Goal: Information Seeking & Learning: Learn about a topic

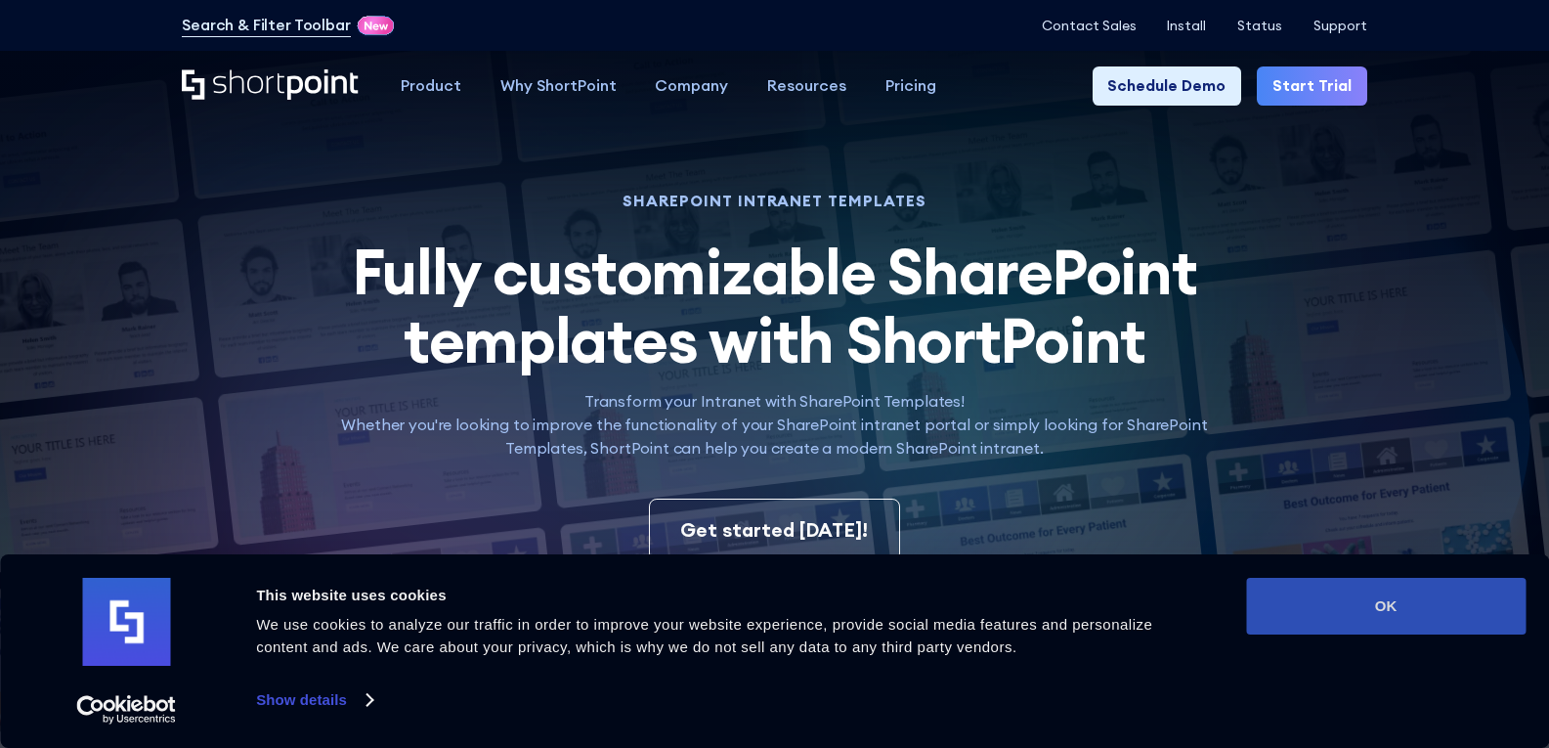
click at [1292, 580] on button "OK" at bounding box center [1386, 606] width 280 height 57
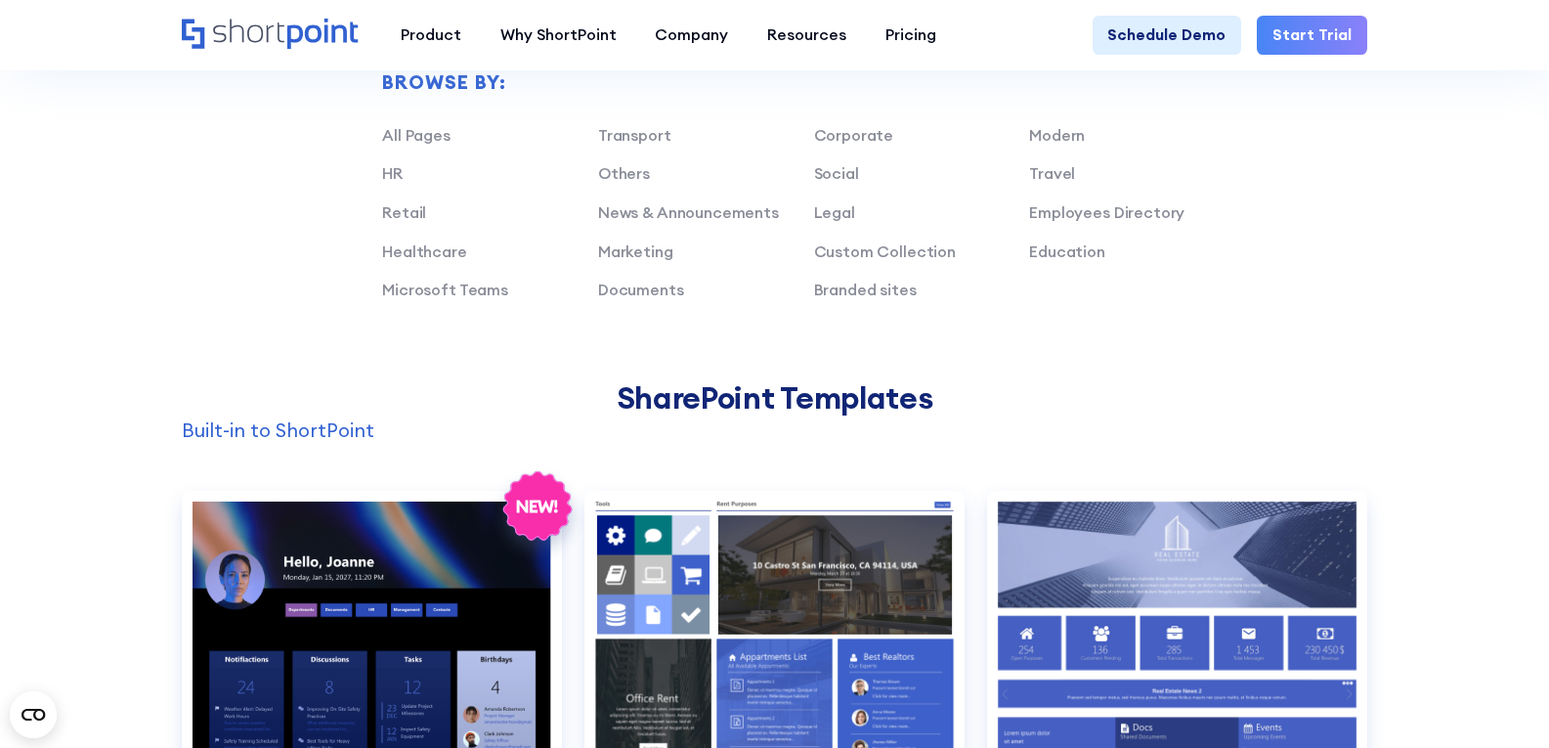
scroll to position [2053, 0]
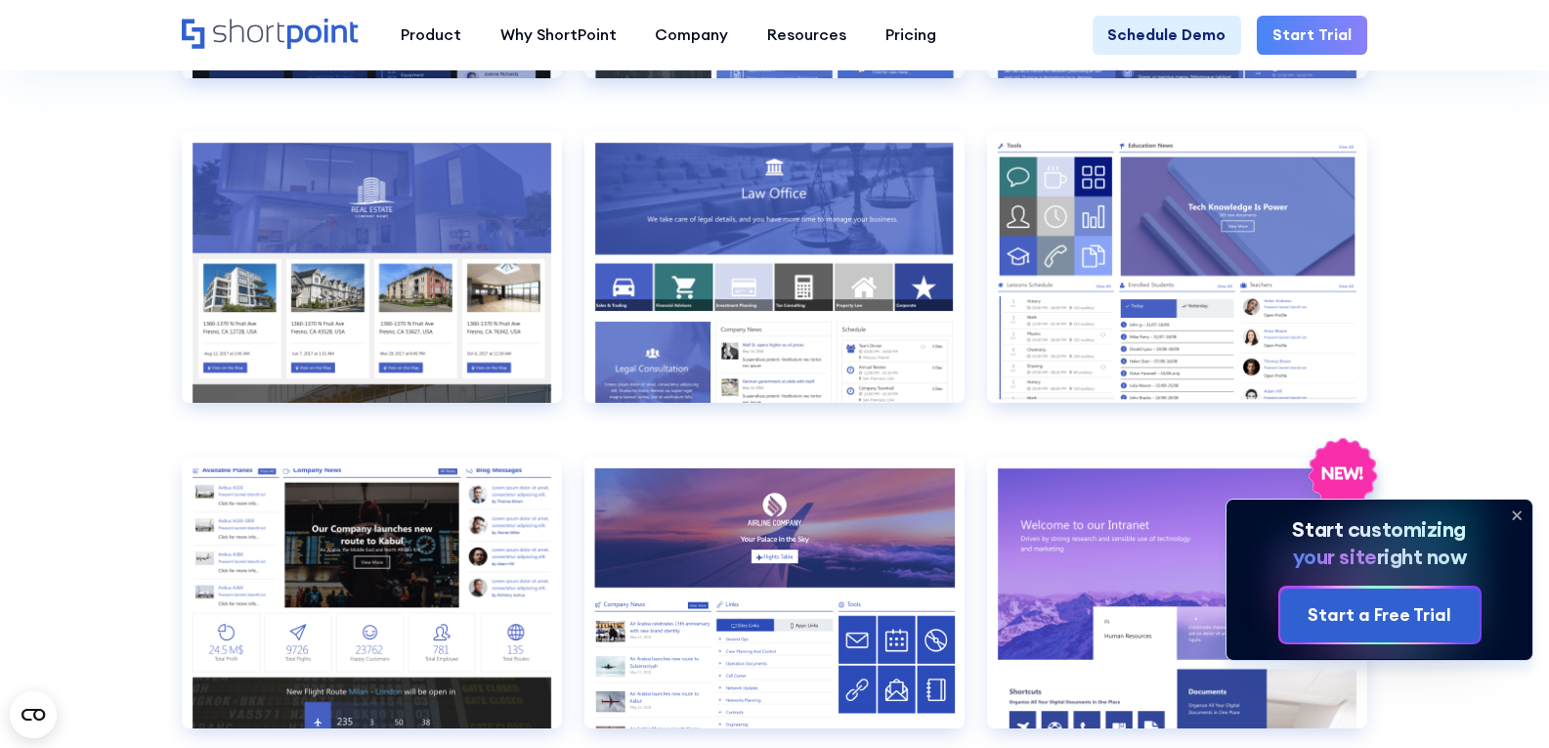
click at [1513, 512] on icon at bounding box center [1516, 515] width 31 height 31
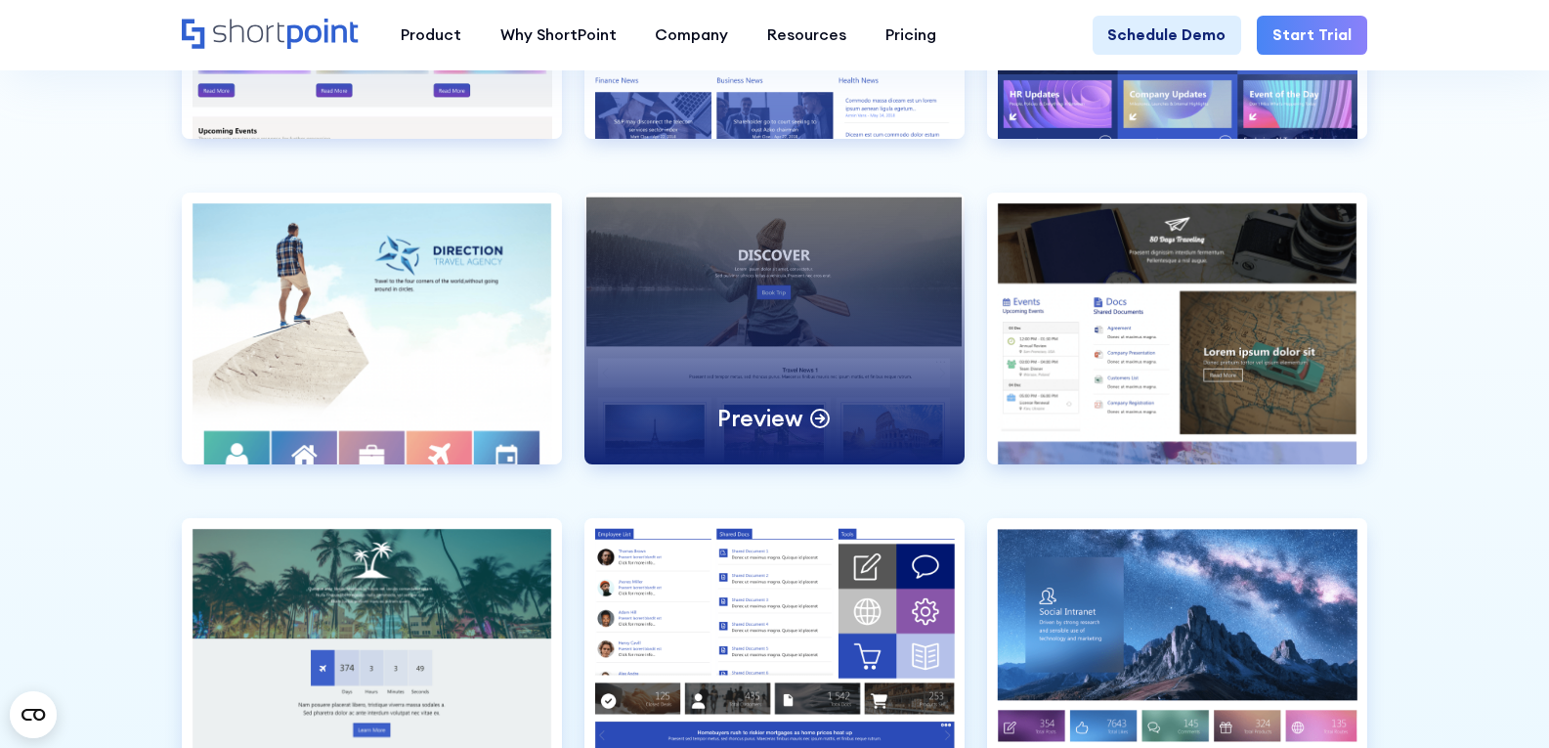
scroll to position [4985, 0]
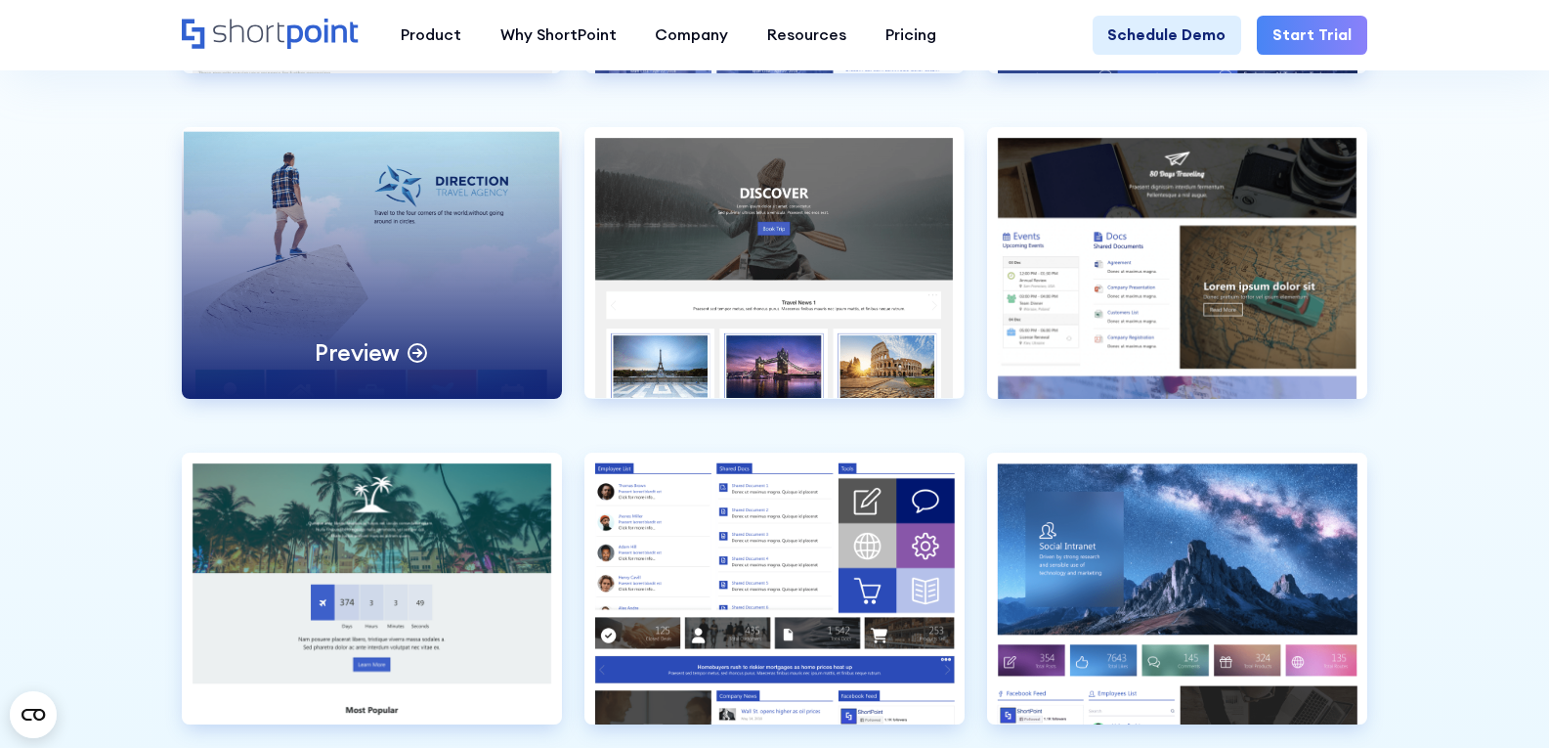
click at [386, 331] on div "Preview" at bounding box center [371, 262] width 379 height 271
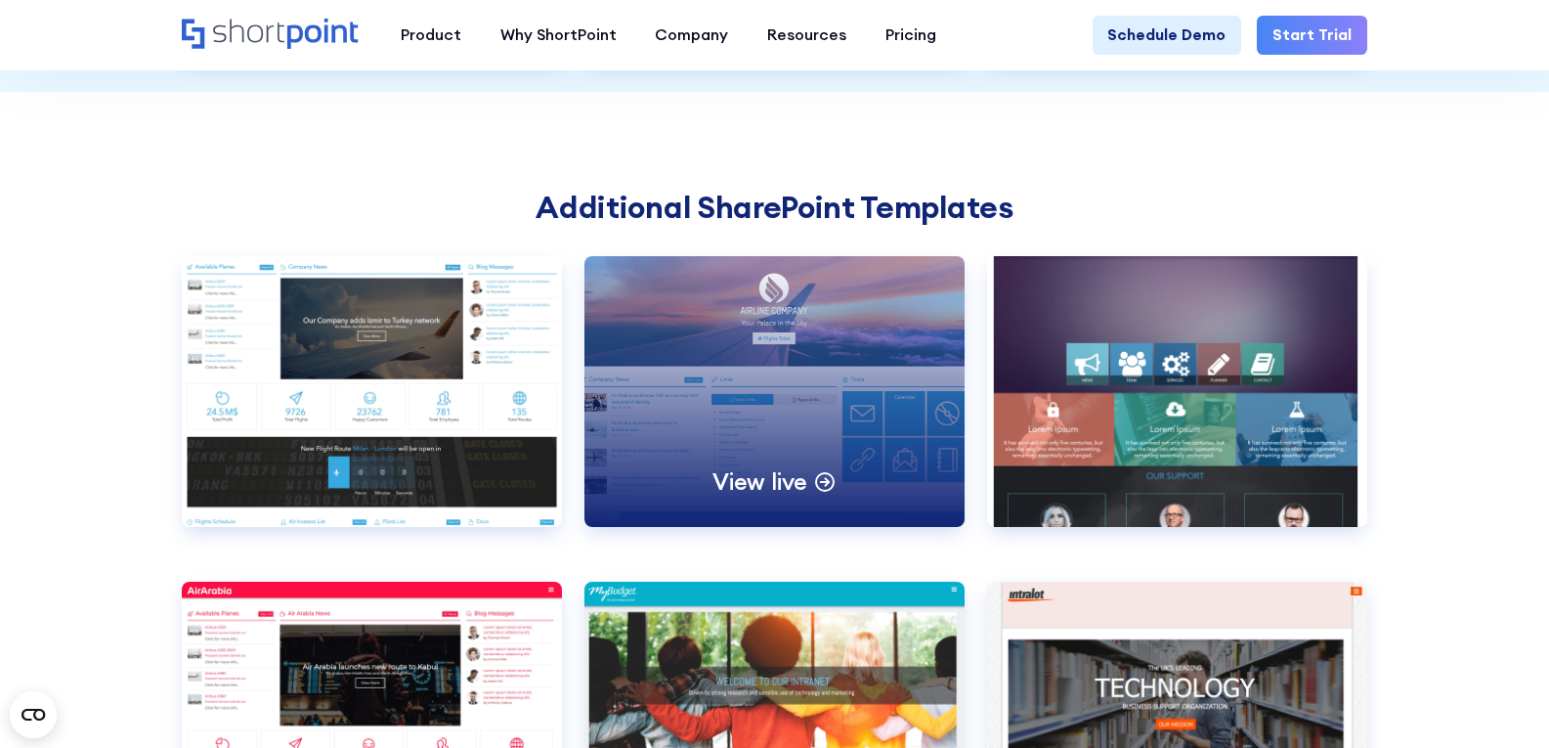
scroll to position [5767, 0]
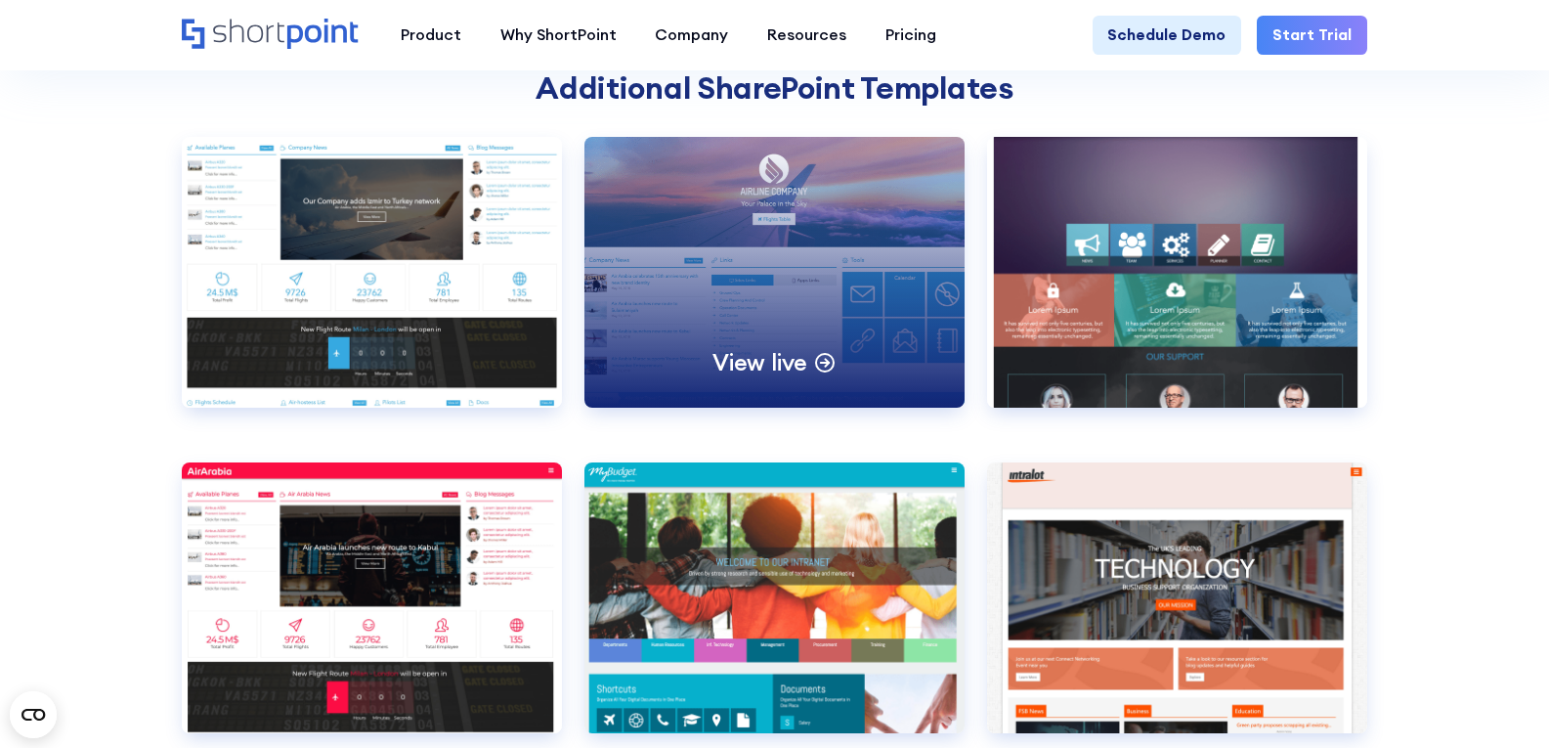
click at [719, 301] on div "View live" at bounding box center [774, 272] width 379 height 271
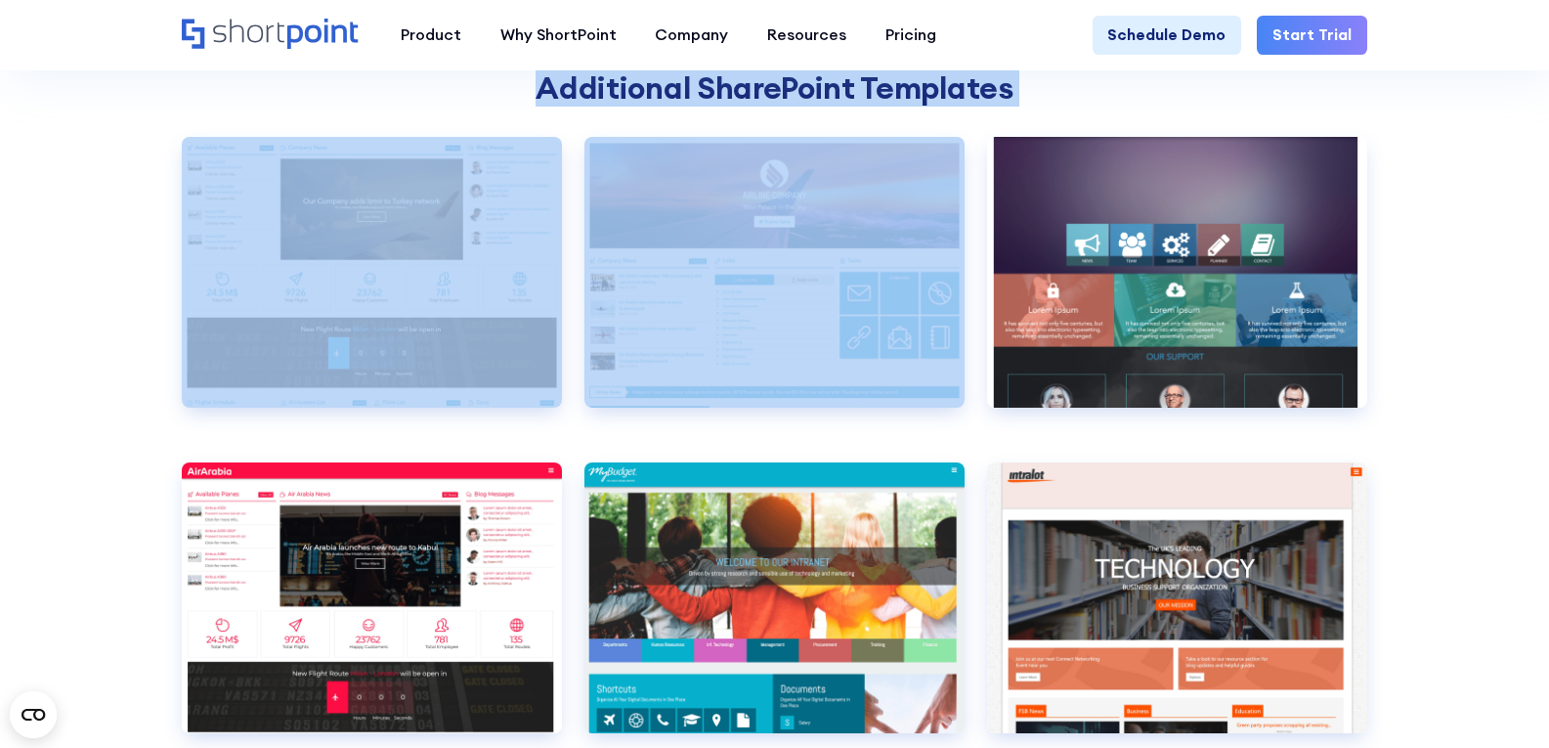
drag, startPoint x: 532, startPoint y: 156, endPoint x: 599, endPoint y: 167, distance: 68.3
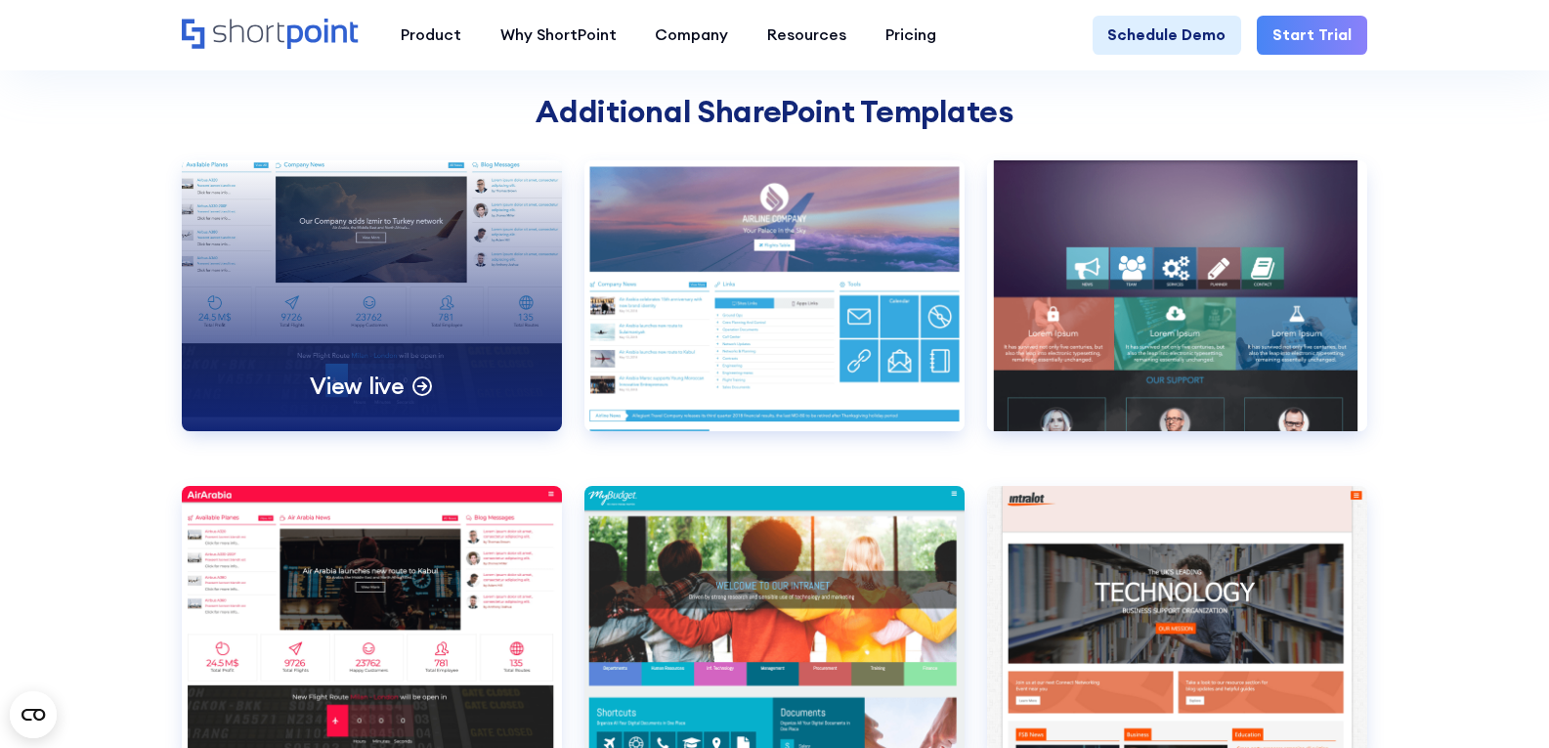
scroll to position [5670, 0]
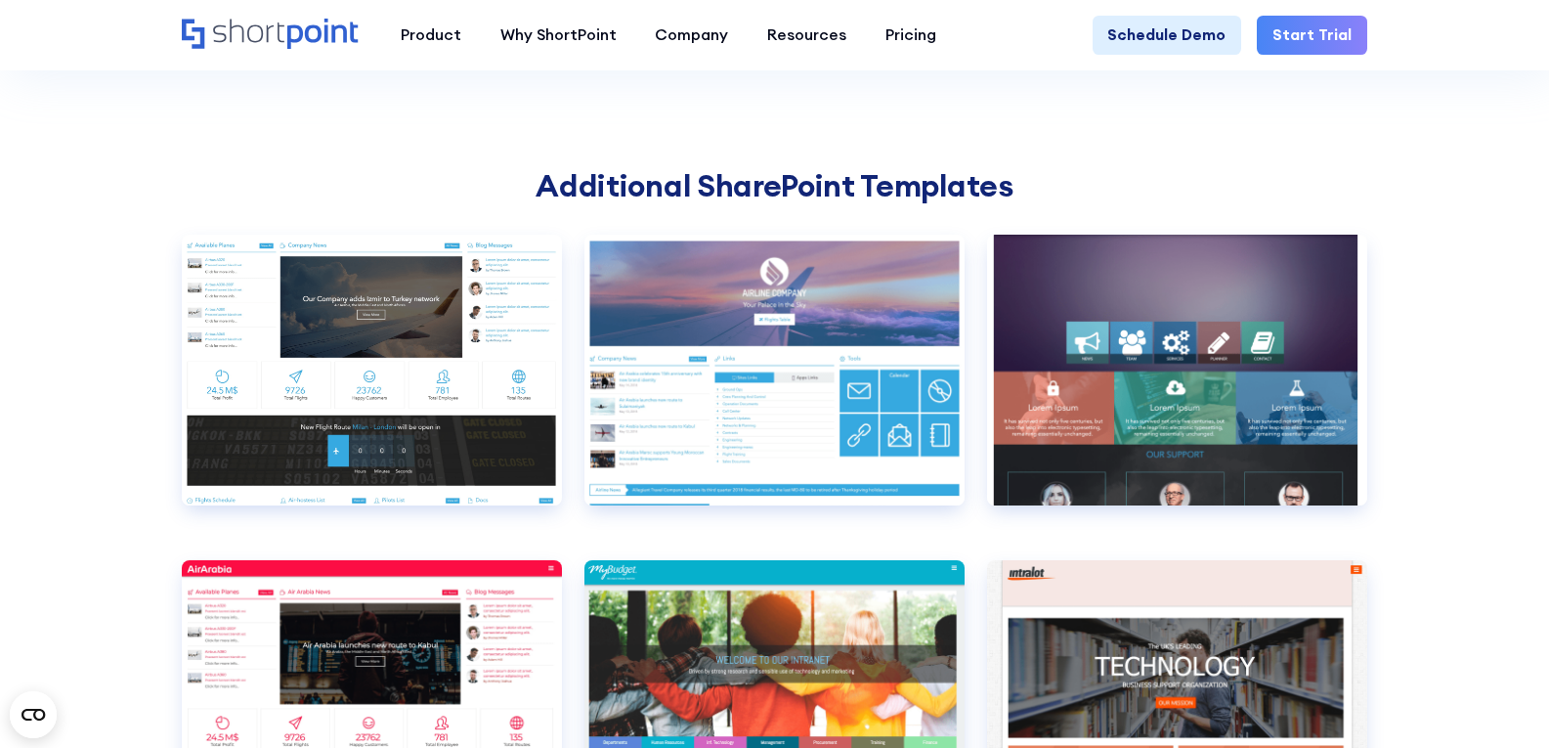
drag, startPoint x: 1015, startPoint y: 243, endPoint x: 1170, endPoint y: 205, distance: 160.0
click at [1017, 203] on h2 "Additional SharePoint Templates" at bounding box center [775, 185] width 1186 height 36
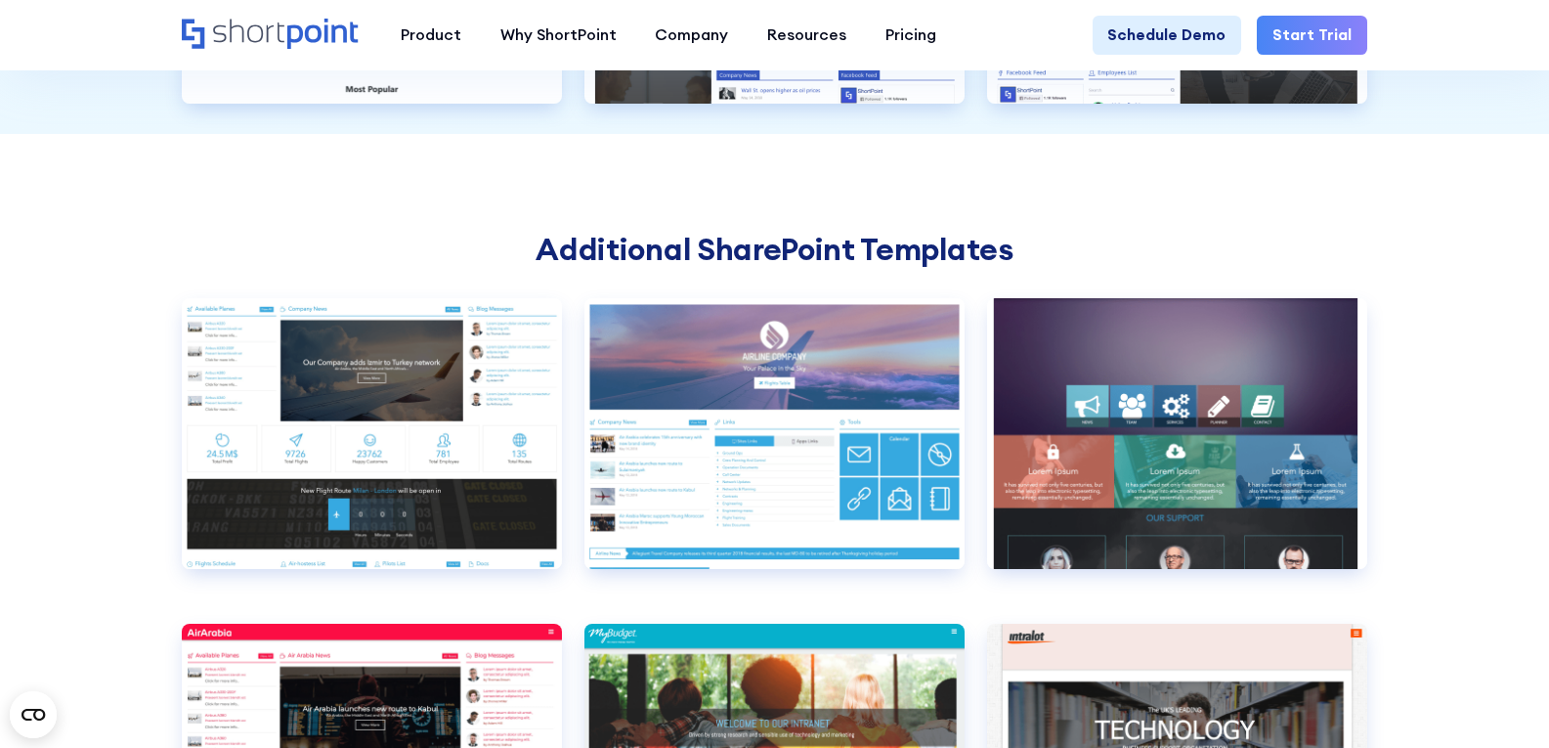
scroll to position [5572, 0]
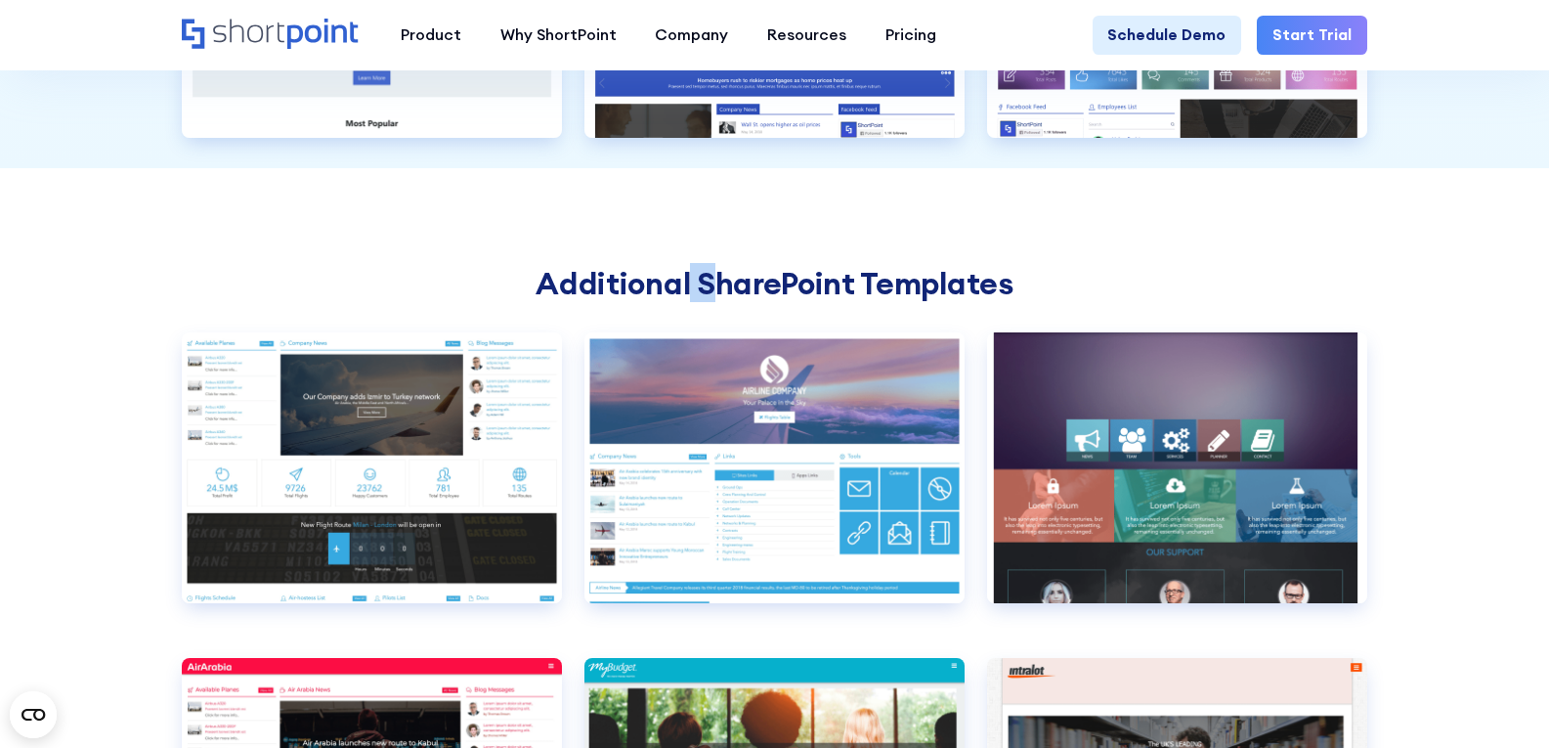
drag, startPoint x: 688, startPoint y: 332, endPoint x: 721, endPoint y: 338, distance: 33.7
click at [721, 301] on h2 "Additional SharePoint Templates" at bounding box center [775, 283] width 1186 height 36
click at [742, 301] on h2 "Additional SharePoint Templates" at bounding box center [775, 283] width 1186 height 36
drag, startPoint x: 696, startPoint y: 343, endPoint x: 880, endPoint y: 344, distance: 183.8
click at [880, 301] on h2 "Additional SharePoint Templates" at bounding box center [775, 283] width 1186 height 36
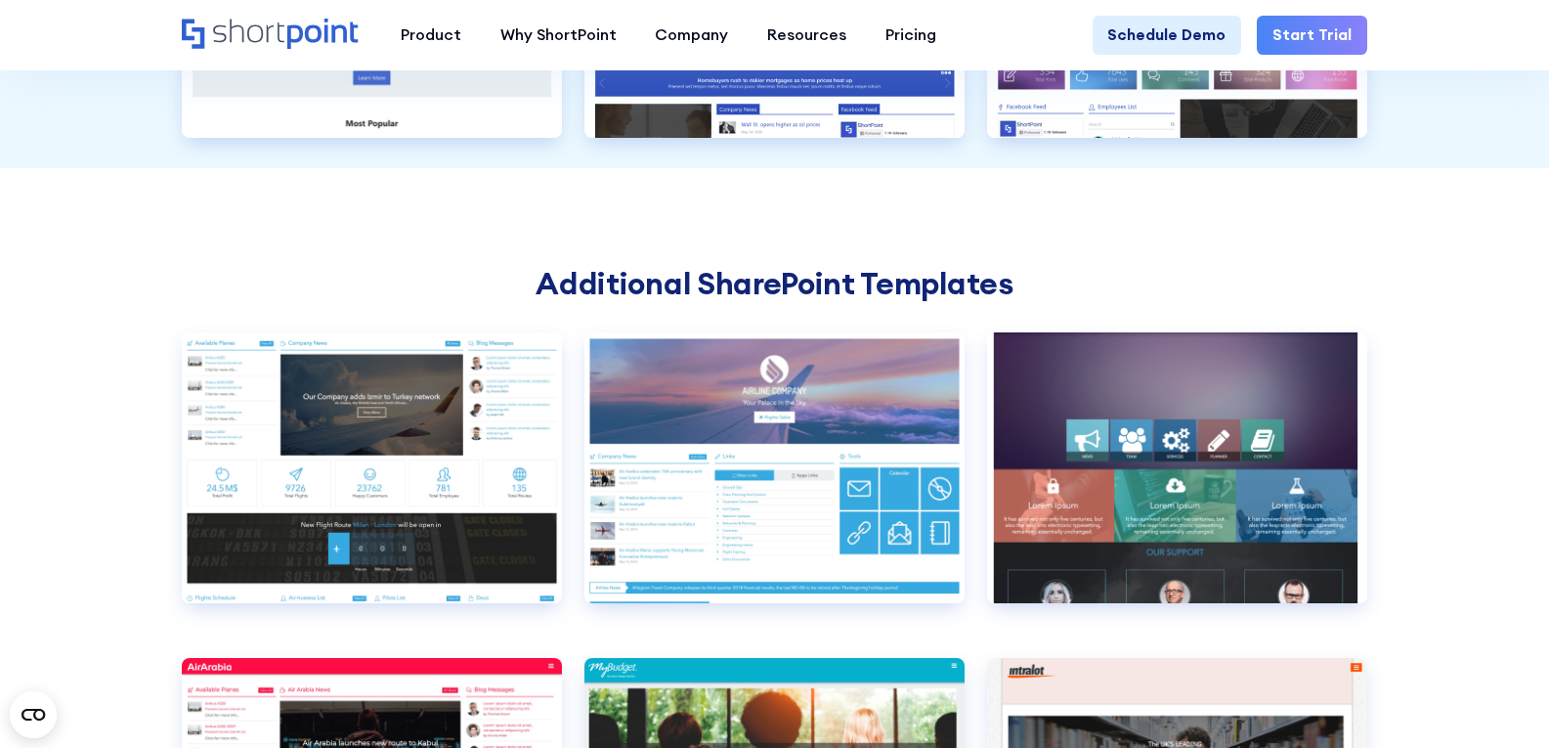
click at [662, 301] on h2 "Additional SharePoint Templates" at bounding box center [775, 283] width 1186 height 36
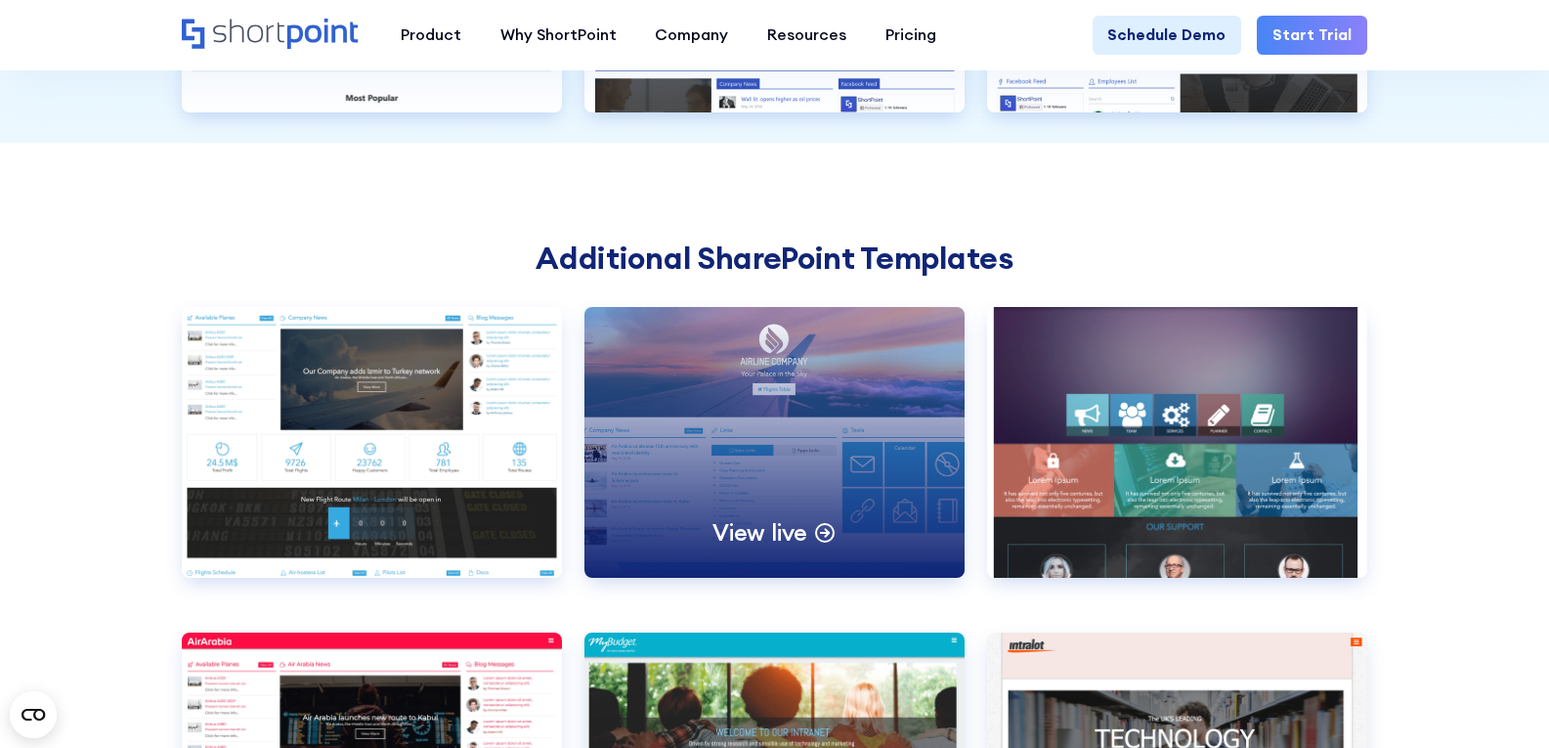
scroll to position [5767, 0]
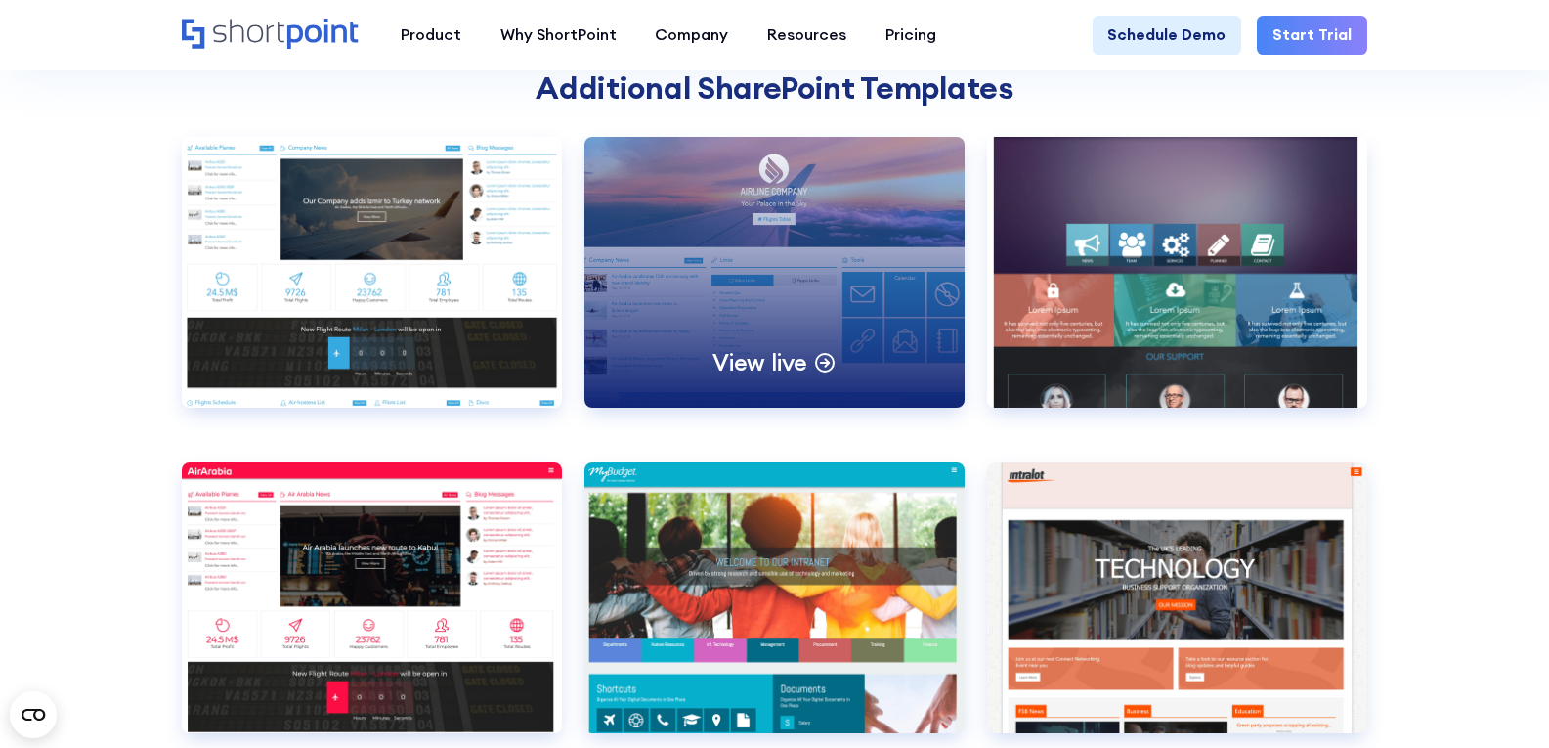
click at [716, 334] on div "View live" at bounding box center [774, 272] width 379 height 271
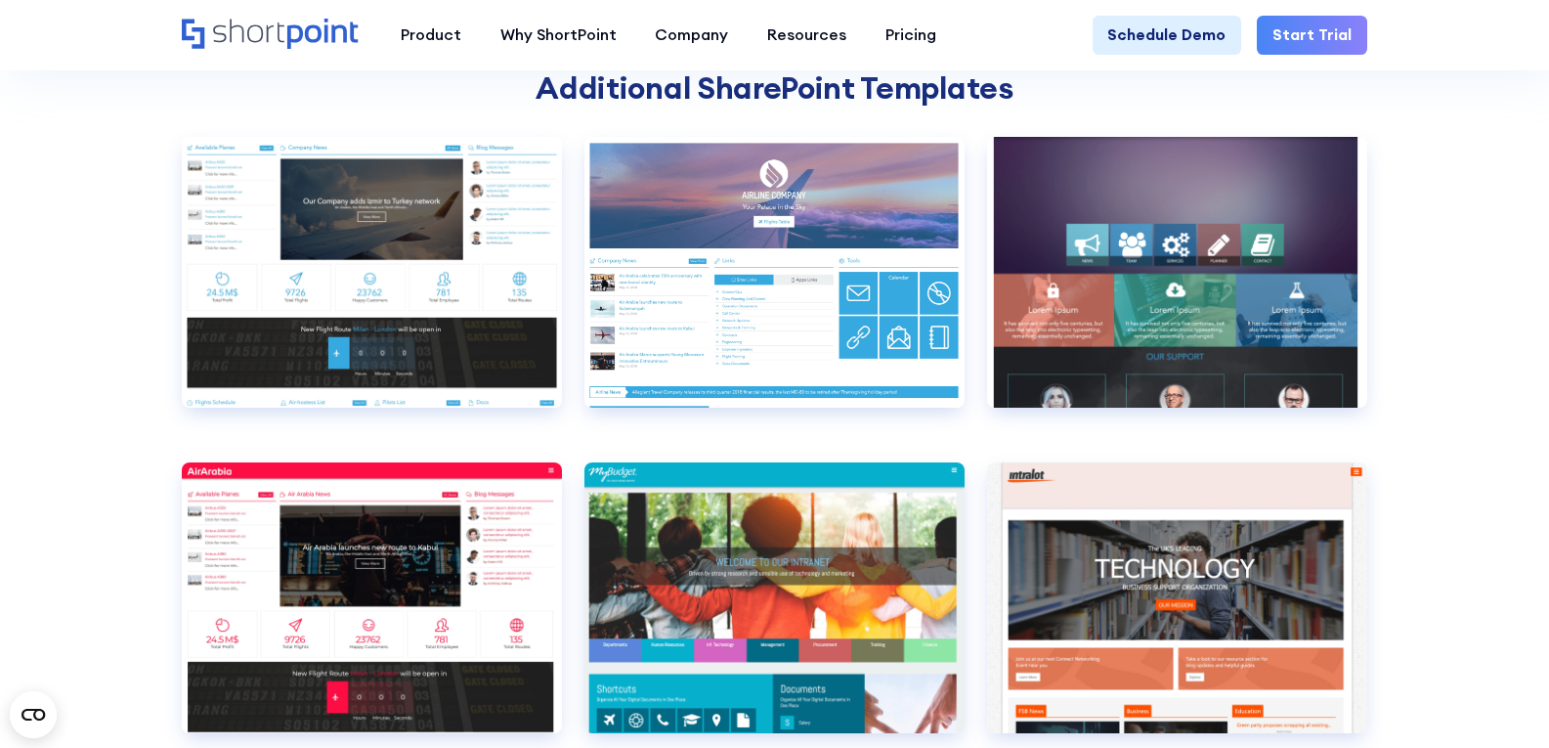
drag, startPoint x: 123, startPoint y: 279, endPoint x: 132, endPoint y: 284, distance: 10.6
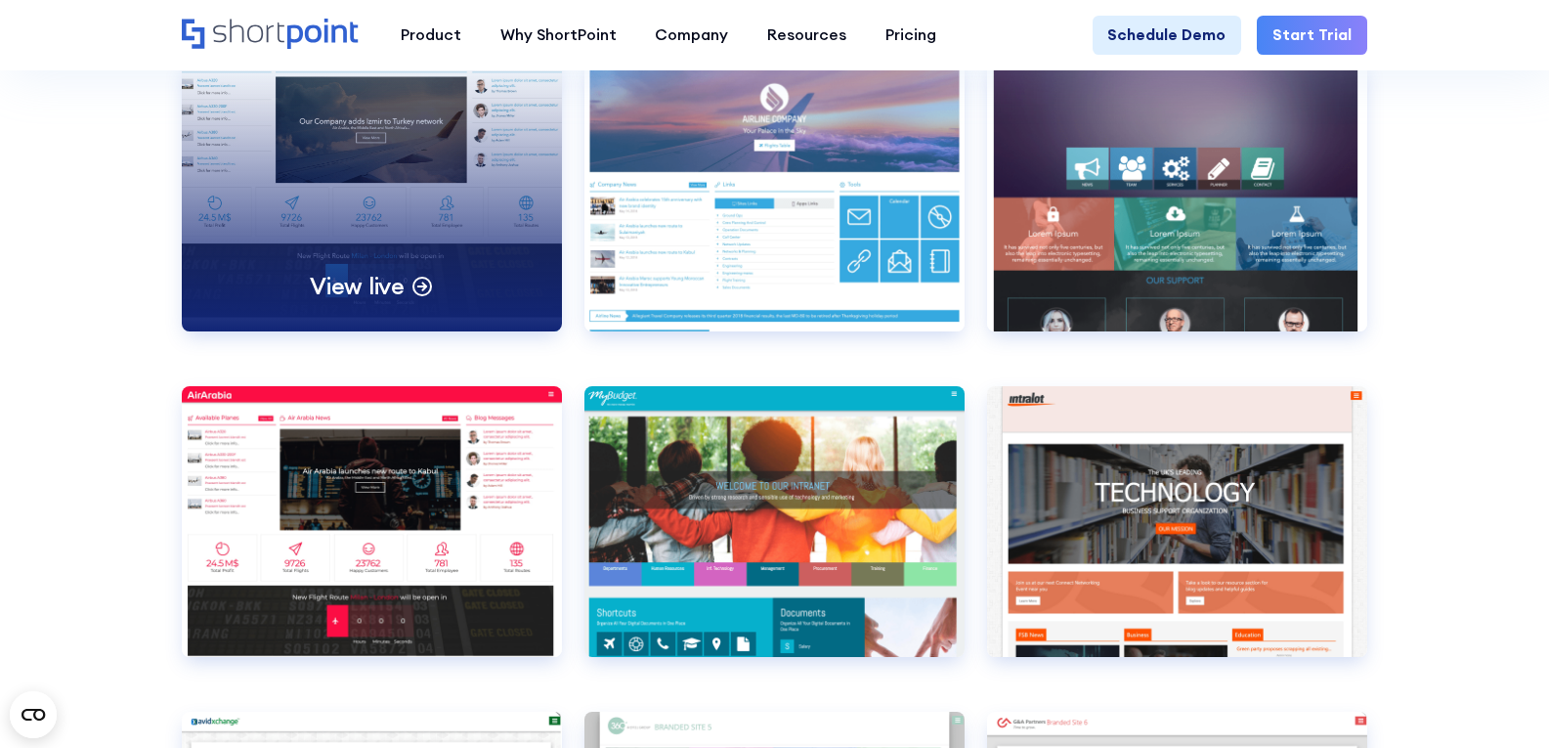
scroll to position [5670, 0]
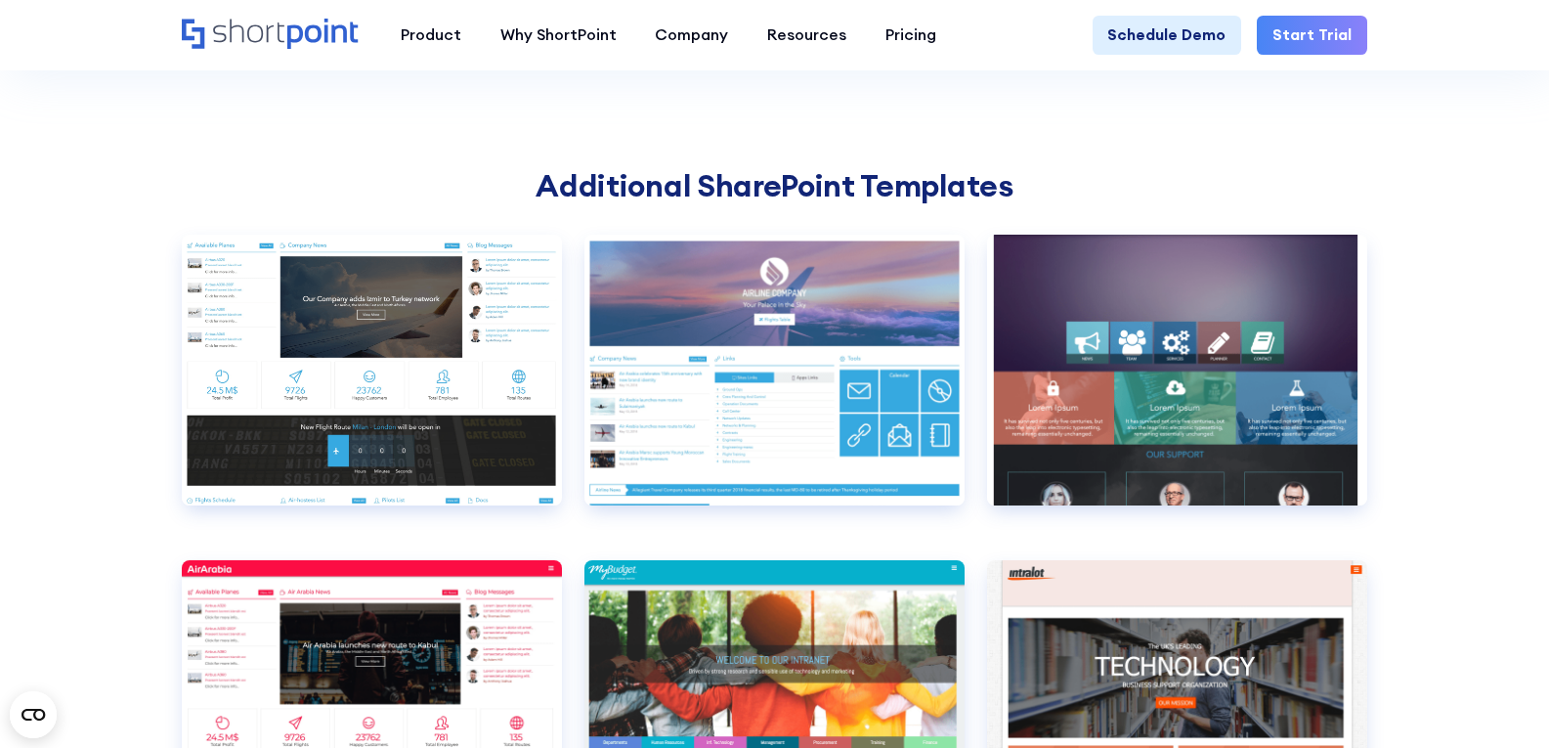
click at [547, 203] on h2 "Additional SharePoint Templates" at bounding box center [775, 185] width 1186 height 36
click at [540, 203] on h2 "Additional SharePoint Templates" at bounding box center [775, 185] width 1186 height 36
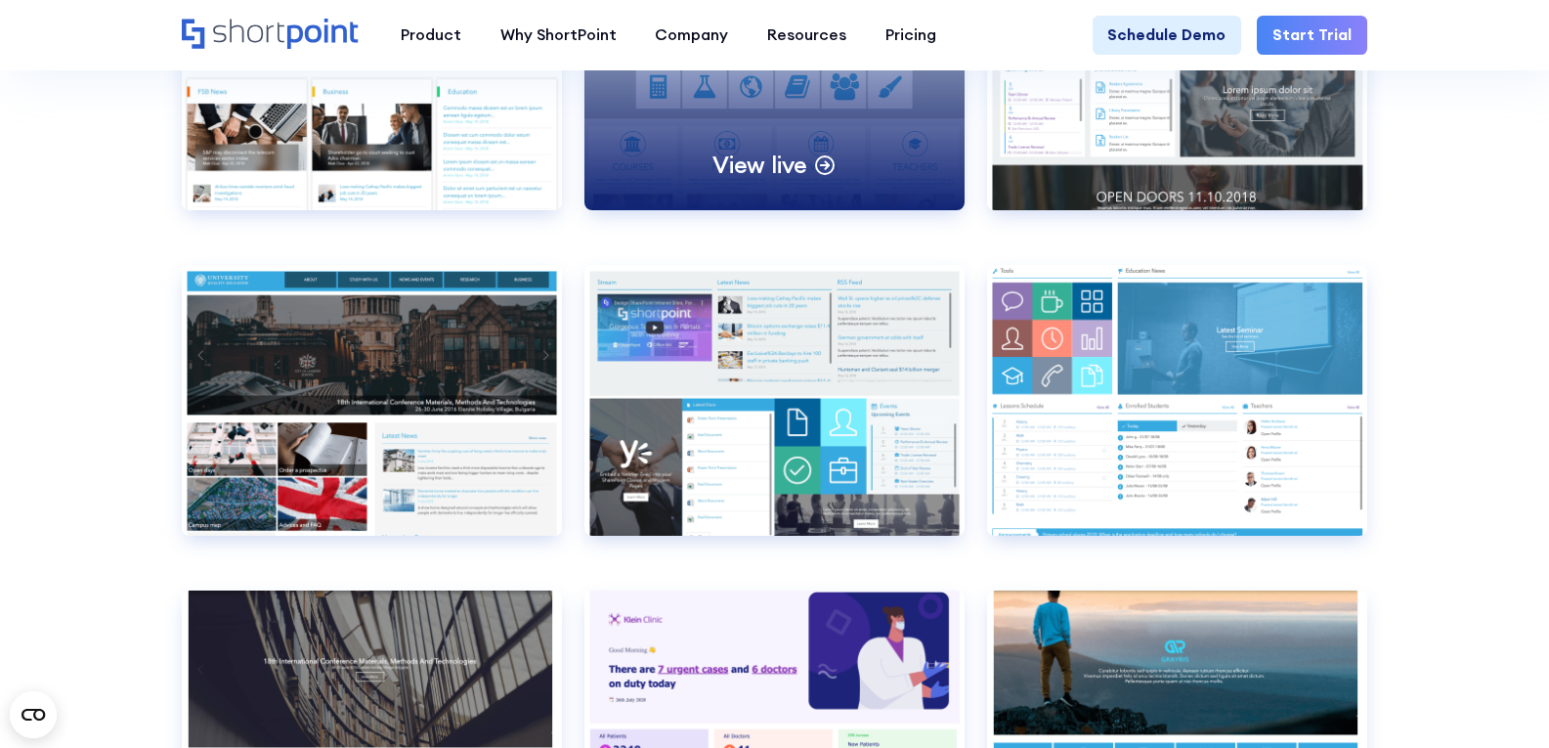
scroll to position [7625, 0]
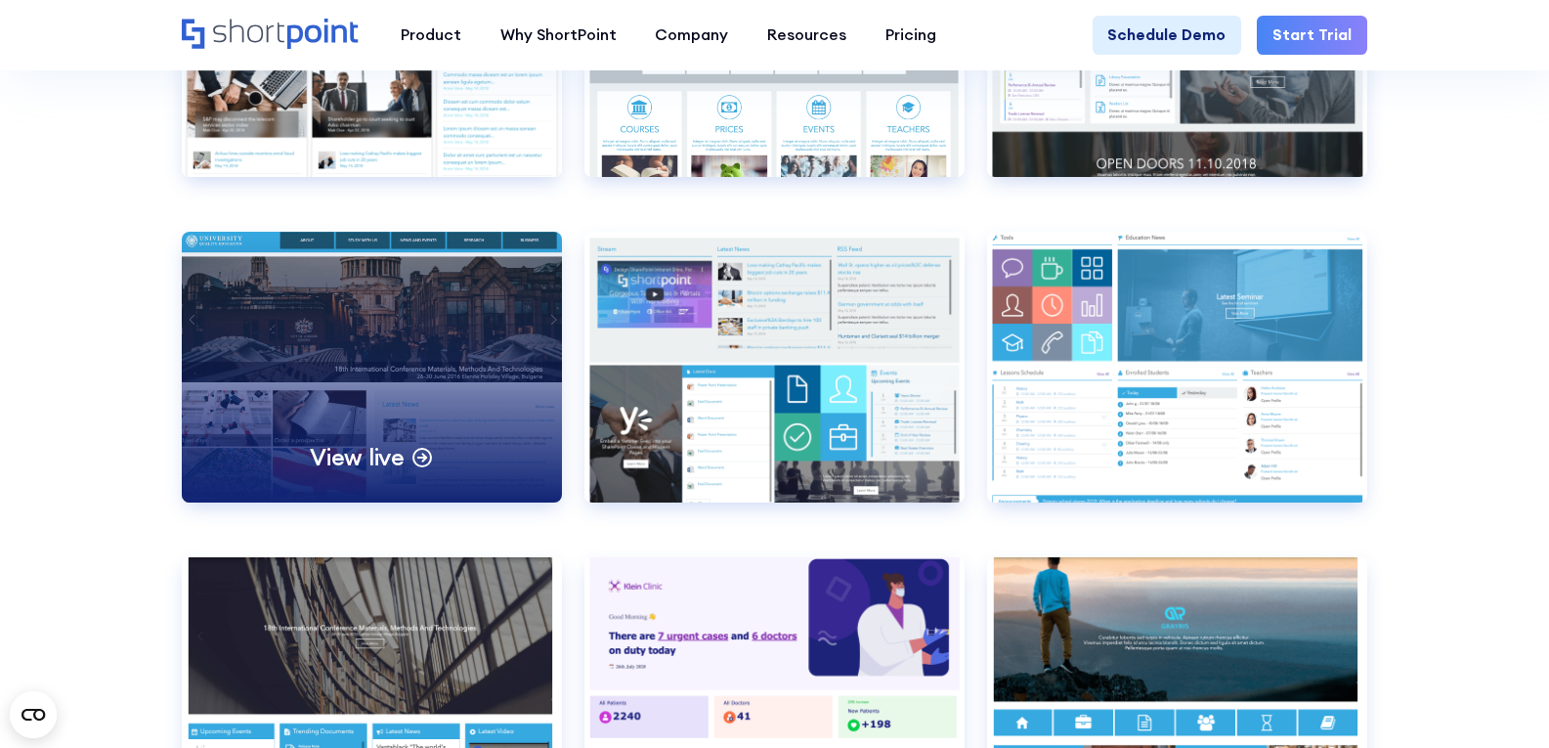
click at [386, 383] on div "View live" at bounding box center [371, 367] width 379 height 271
